Goal: Information Seeking & Learning: Learn about a topic

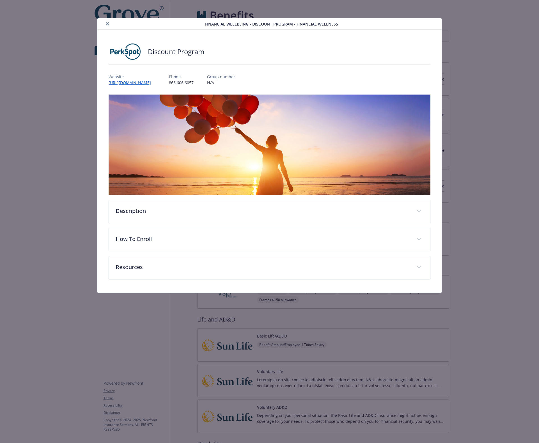
click at [536, 55] on div "Financial Wellbeing - Discount Program - Financial Wellness Discount Program We…" at bounding box center [269, 221] width 539 height 443
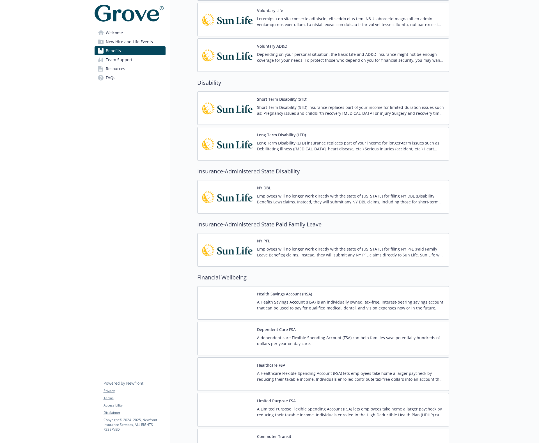
scroll to position [379, 0]
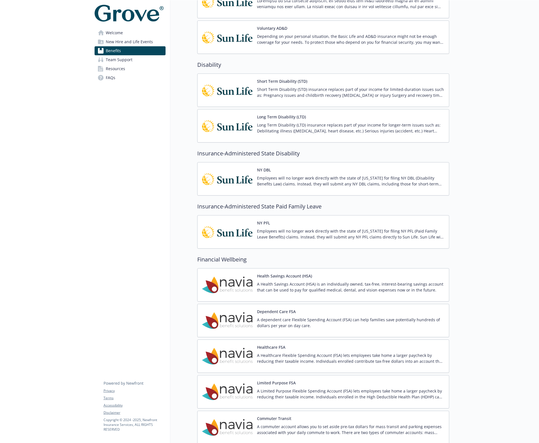
click at [303, 317] on p "A dependent care Flexible Spending Account (FSA) can help families save potenti…" at bounding box center [350, 323] width 187 height 12
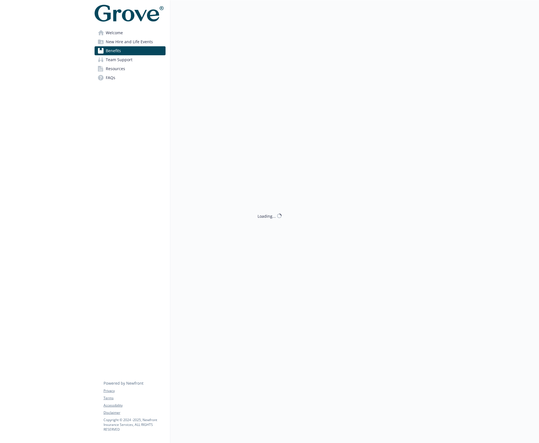
scroll to position [379, 0]
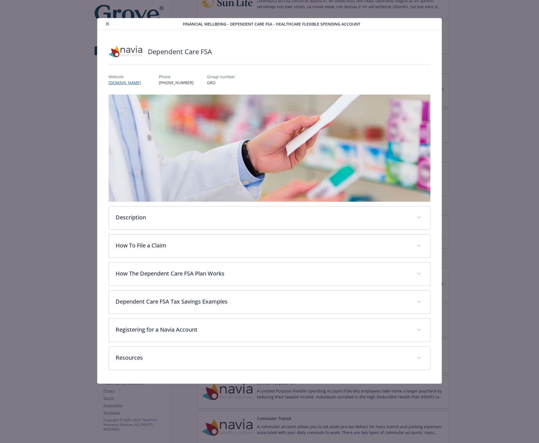
click at [102, 20] on div "details for plan Financial Wellbeing - Dependent Care FSA - Healthcare Flexible…" at bounding box center [142, 23] width 84 height 7
click at [105, 22] on button "close" at bounding box center [107, 23] width 7 height 7
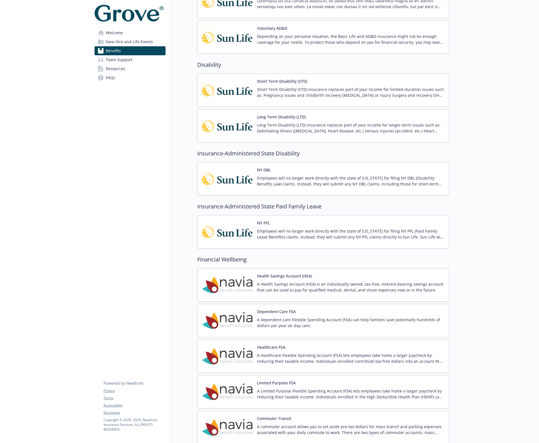
scroll to position [383, 0]
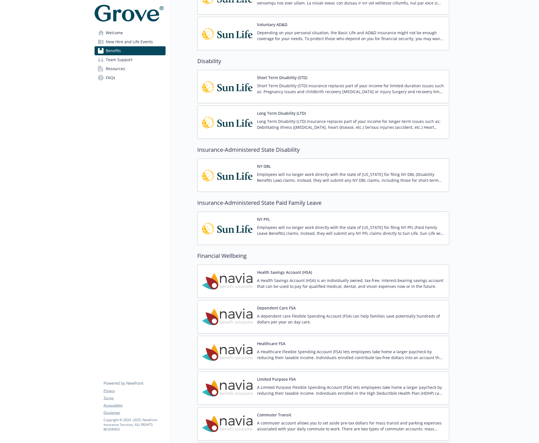
click at [317, 346] on div "Healthcare FSA A Healthcare Flexible Spending Account (FSA) lets employees take…" at bounding box center [350, 352] width 187 height 24
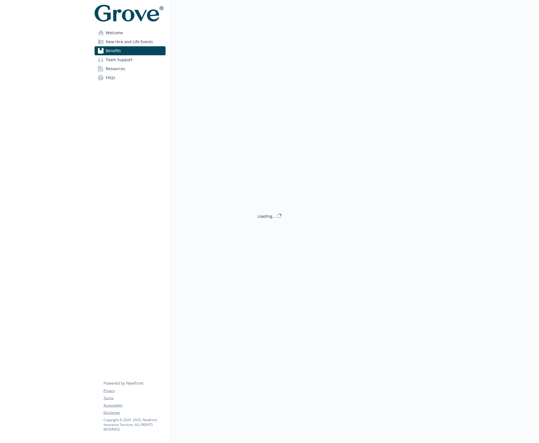
scroll to position [383, 0]
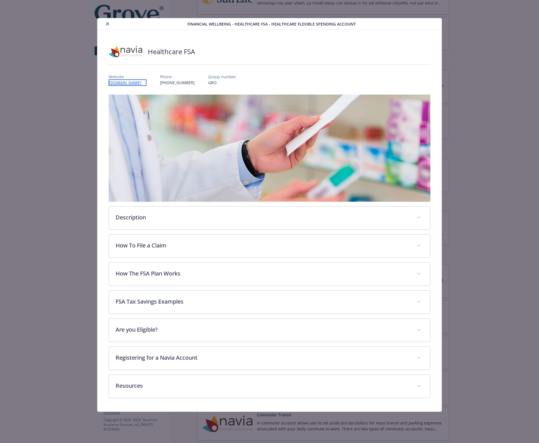
click at [146, 82] on link "[DOMAIN_NAME]" at bounding box center [128, 82] width 38 height 6
